Goal: Task Accomplishment & Management: Manage account settings

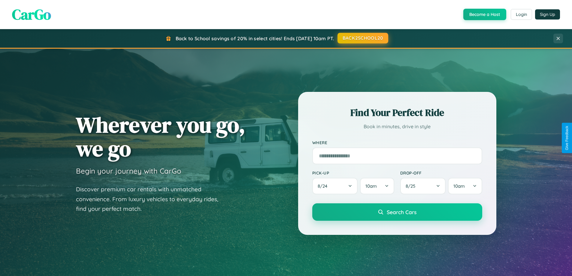
click at [362, 38] on button "BACK2SCHOOL20" at bounding box center [362, 38] width 51 height 11
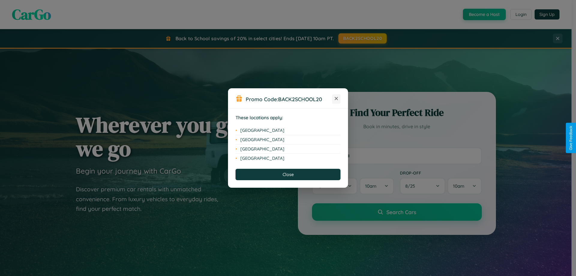
click at [336, 99] on icon at bounding box center [336, 98] width 3 height 3
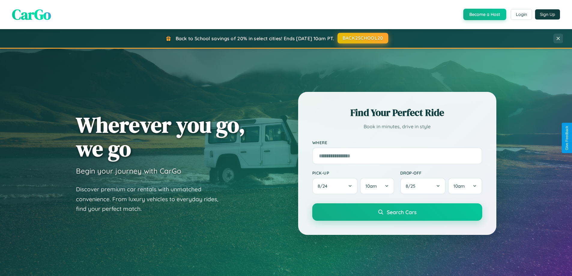
click at [362, 38] on button "BACK2SCHOOL20" at bounding box center [362, 38] width 51 height 11
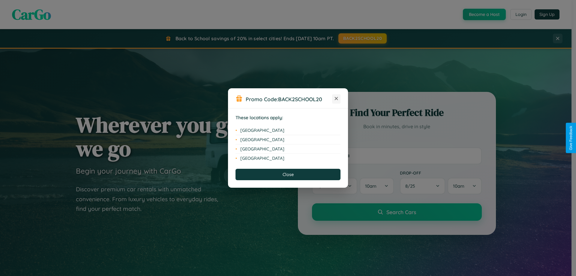
click at [336, 99] on icon at bounding box center [336, 98] width 3 height 3
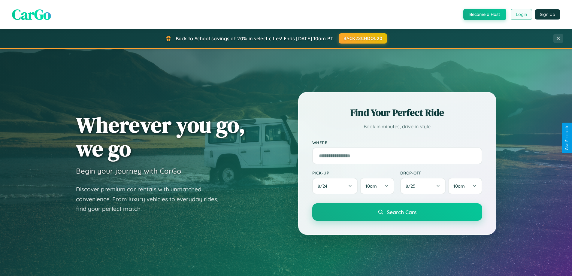
click at [521, 14] on button "Login" at bounding box center [521, 14] width 21 height 11
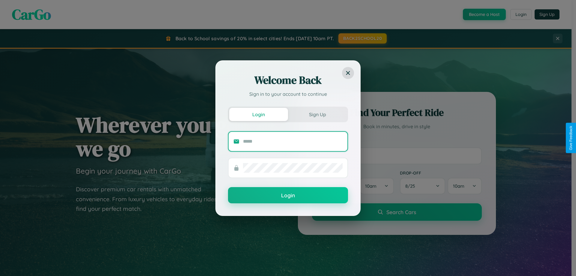
click at [293, 141] on input "text" at bounding box center [293, 142] width 100 height 10
type input "**********"
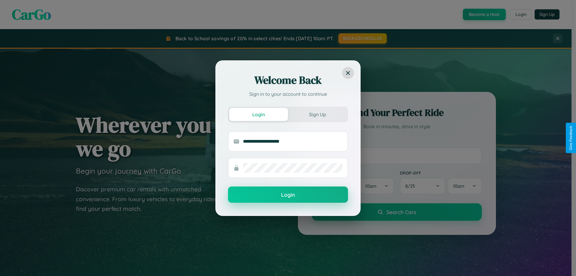
click at [288, 195] on button "Login" at bounding box center [288, 194] width 120 height 16
